Goal: Transaction & Acquisition: Purchase product/service

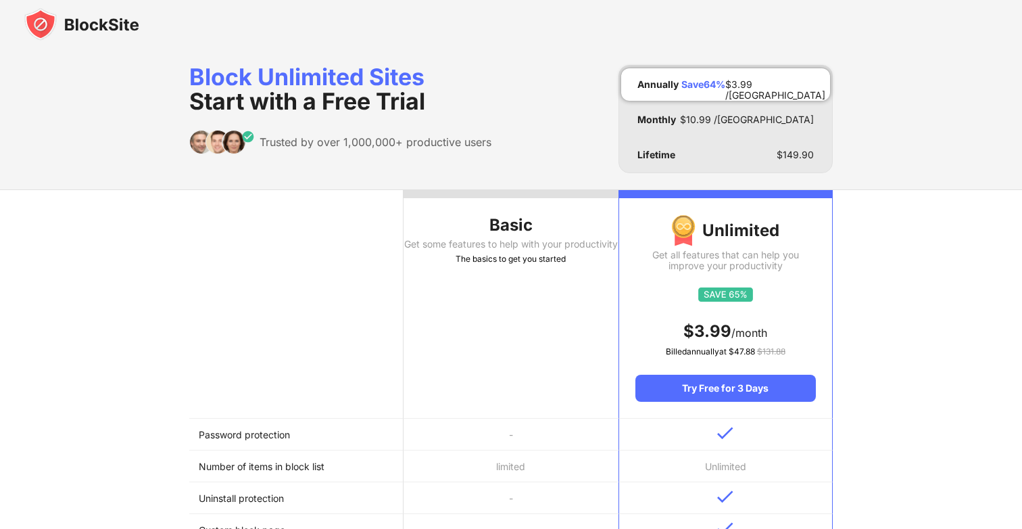
click at [484, 306] on th "Basic Get some features to help with your productivity The basics to get you st…" at bounding box center [511, 304] width 214 height 229
click at [97, 28] on img at bounding box center [81, 24] width 115 height 32
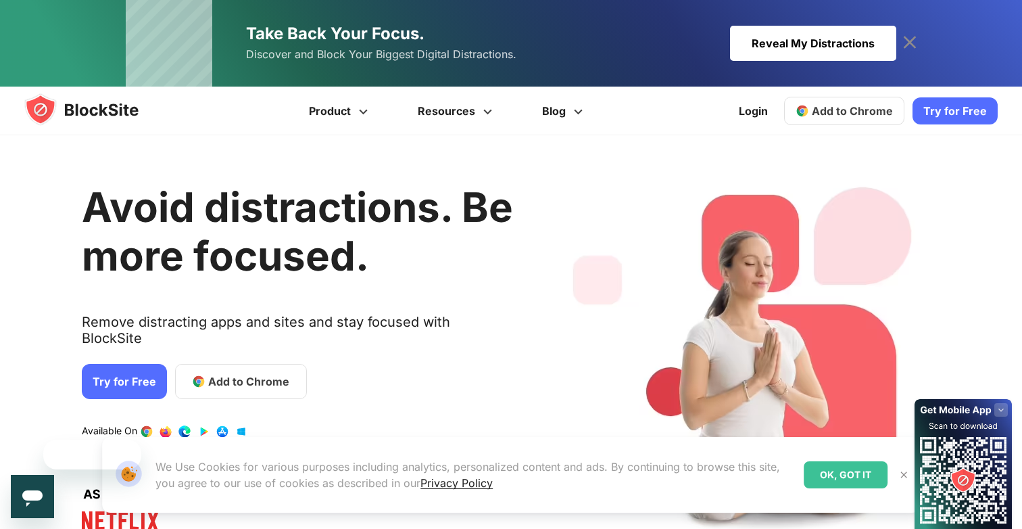
click at [848, 43] on div "Reveal My Distractions" at bounding box center [813, 43] width 166 height 35
